Goal: Task Accomplishment & Management: Use online tool/utility

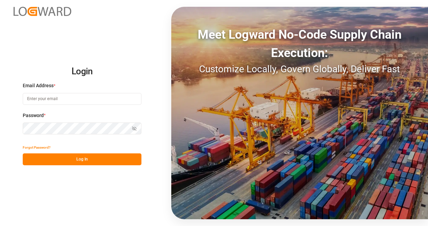
type input "[EMAIL_ADDRESS][DOMAIN_NAME]"
click at [94, 161] on button "Log In" at bounding box center [82, 159] width 119 height 12
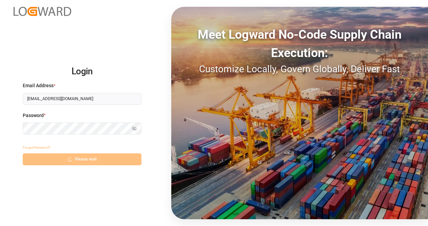
click at [94, 161] on div "Forgot Password? Please wait" at bounding box center [82, 154] width 119 height 24
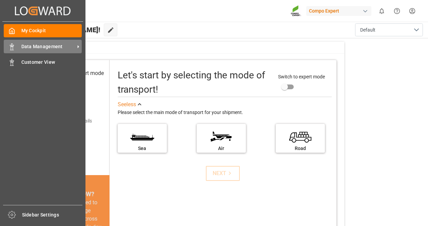
click at [65, 48] on span "Data Management" at bounding box center [48, 46] width 54 height 7
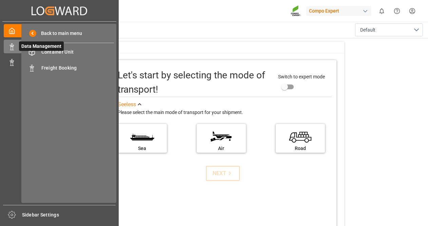
click at [19, 44] on span "Data Management" at bounding box center [41, 46] width 45 height 10
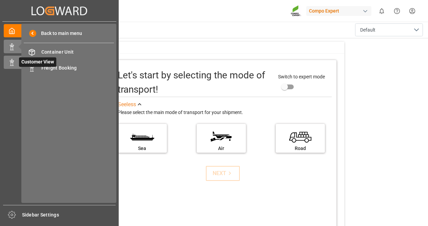
click at [13, 63] on icon at bounding box center [11, 62] width 7 height 7
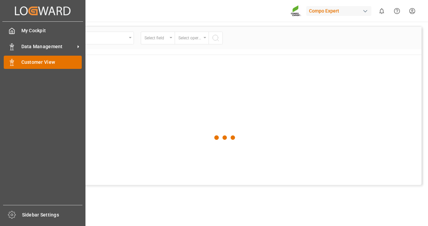
click at [51, 64] on span "Customer View" at bounding box center [51, 62] width 61 height 7
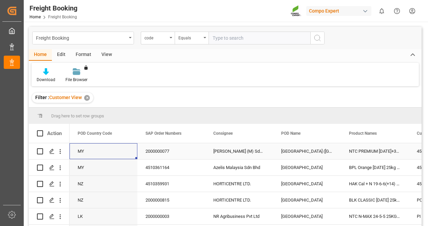
click at [128, 152] on div "MY" at bounding box center [104, 151] width 68 height 16
click at [133, 131] on div "POD Country Code" at bounding box center [104, 133] width 68 height 19
click at [128, 136] on div "POD Country Code" at bounding box center [104, 133] width 52 height 19
click at [124, 135] on span at bounding box center [126, 133] width 6 height 6
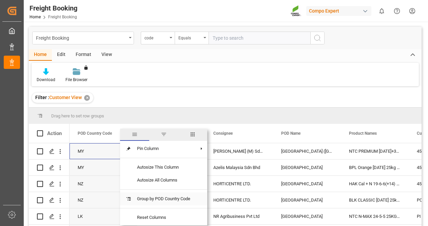
click at [154, 200] on span "Group by POD Country Code" at bounding box center [164, 198] width 64 height 13
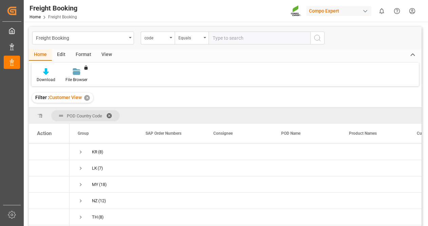
scroll to position [53, 0]
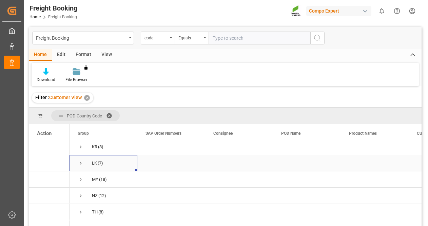
click at [81, 159] on span "Press SPACE to select this row." at bounding box center [81, 163] width 6 height 16
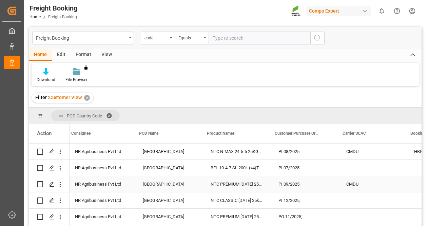
scroll to position [0, 0]
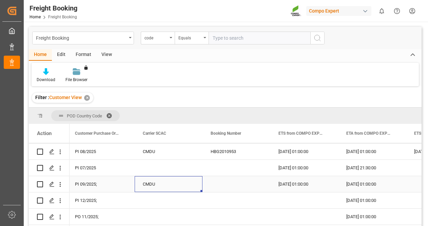
click at [181, 183] on div "CMDU" at bounding box center [169, 184] width 68 height 16
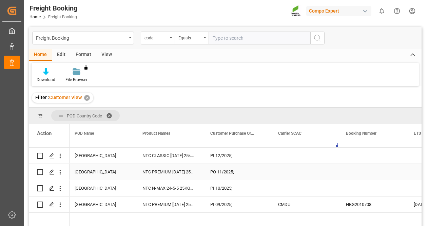
click at [255, 168] on div "PO 11/2025;" at bounding box center [236, 172] width 68 height 16
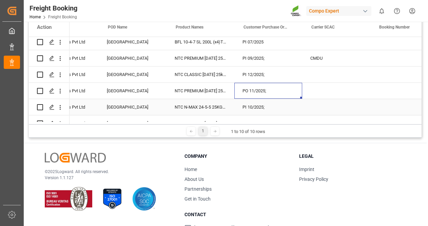
scroll to position [0, 134]
